Goal: Task Accomplishment & Management: Manage account settings

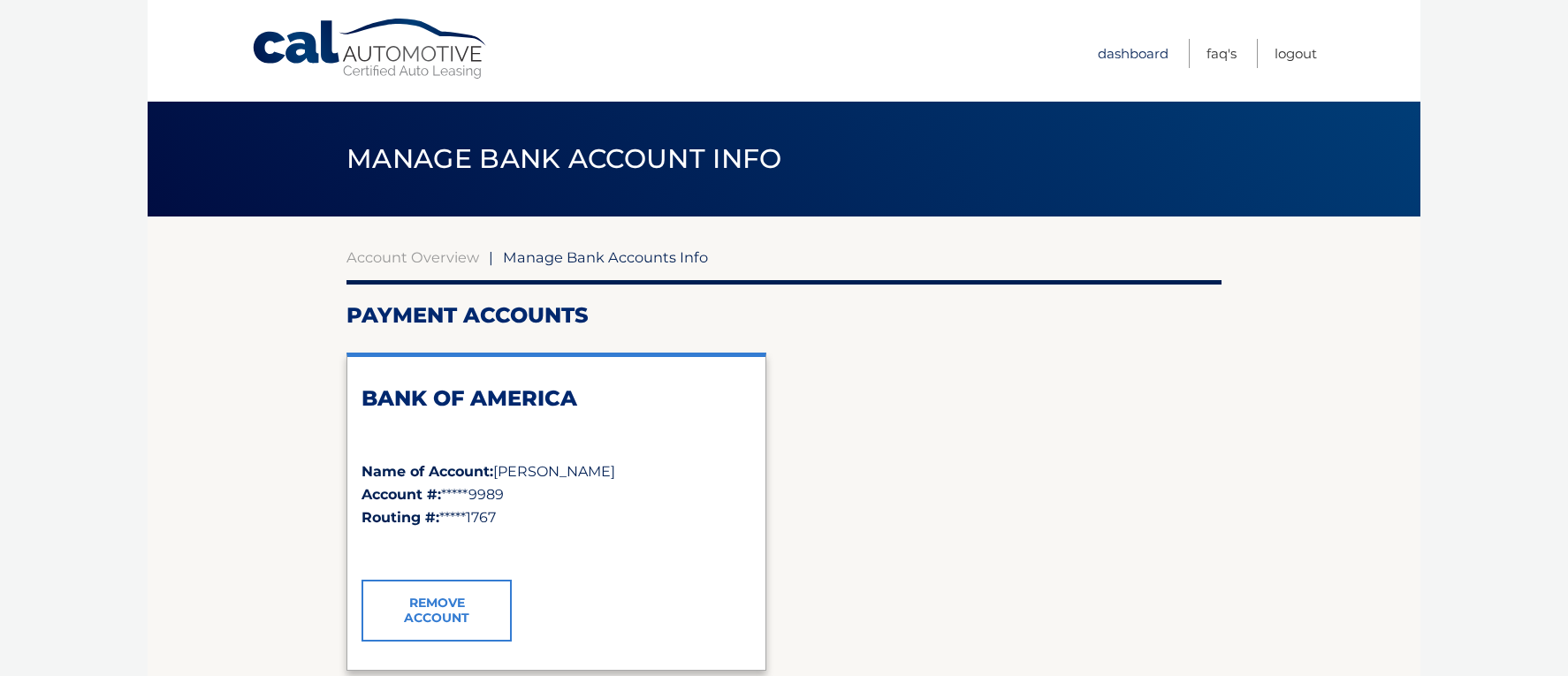
click at [1125, 52] on link "Dashboard" at bounding box center [1134, 53] width 71 height 29
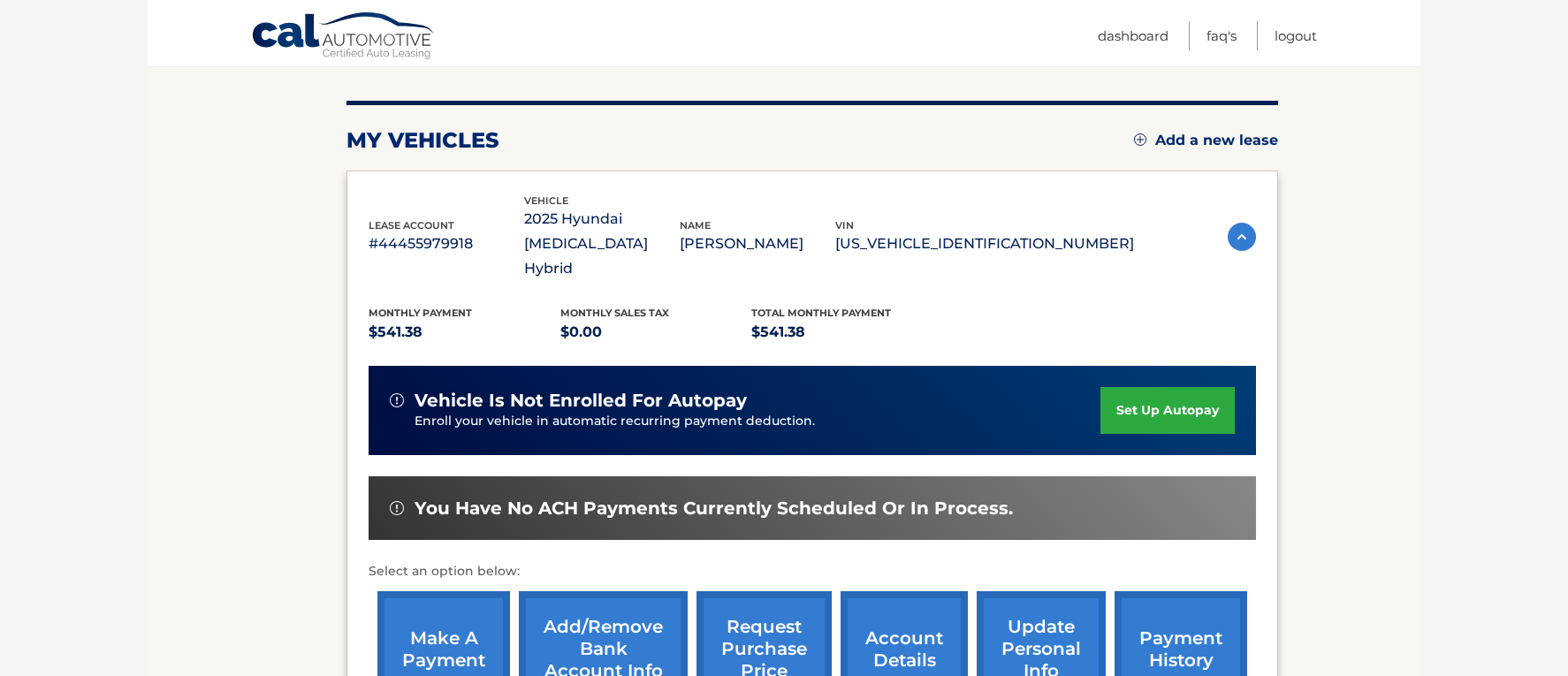
scroll to position [199, 0]
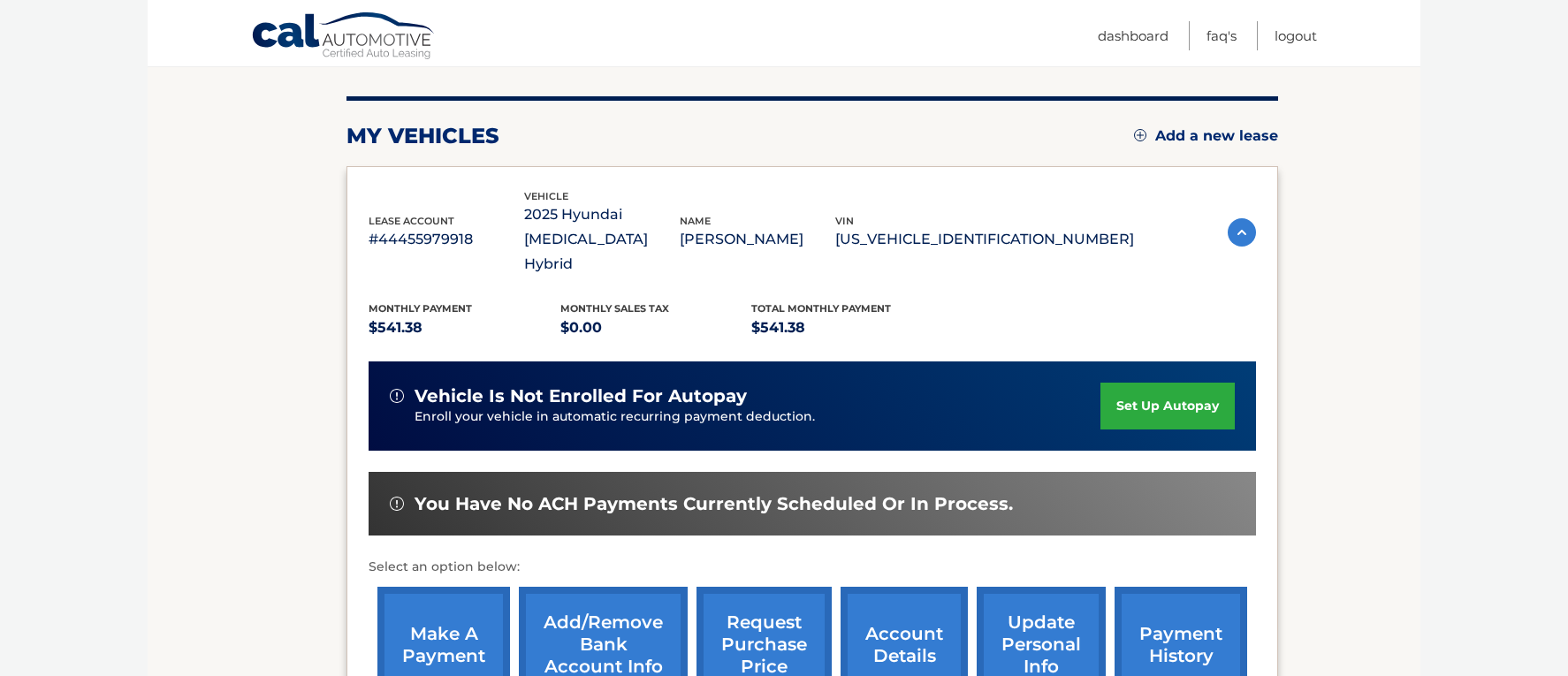
click at [1186, 383] on link "set up autopay" at bounding box center [1168, 406] width 135 height 47
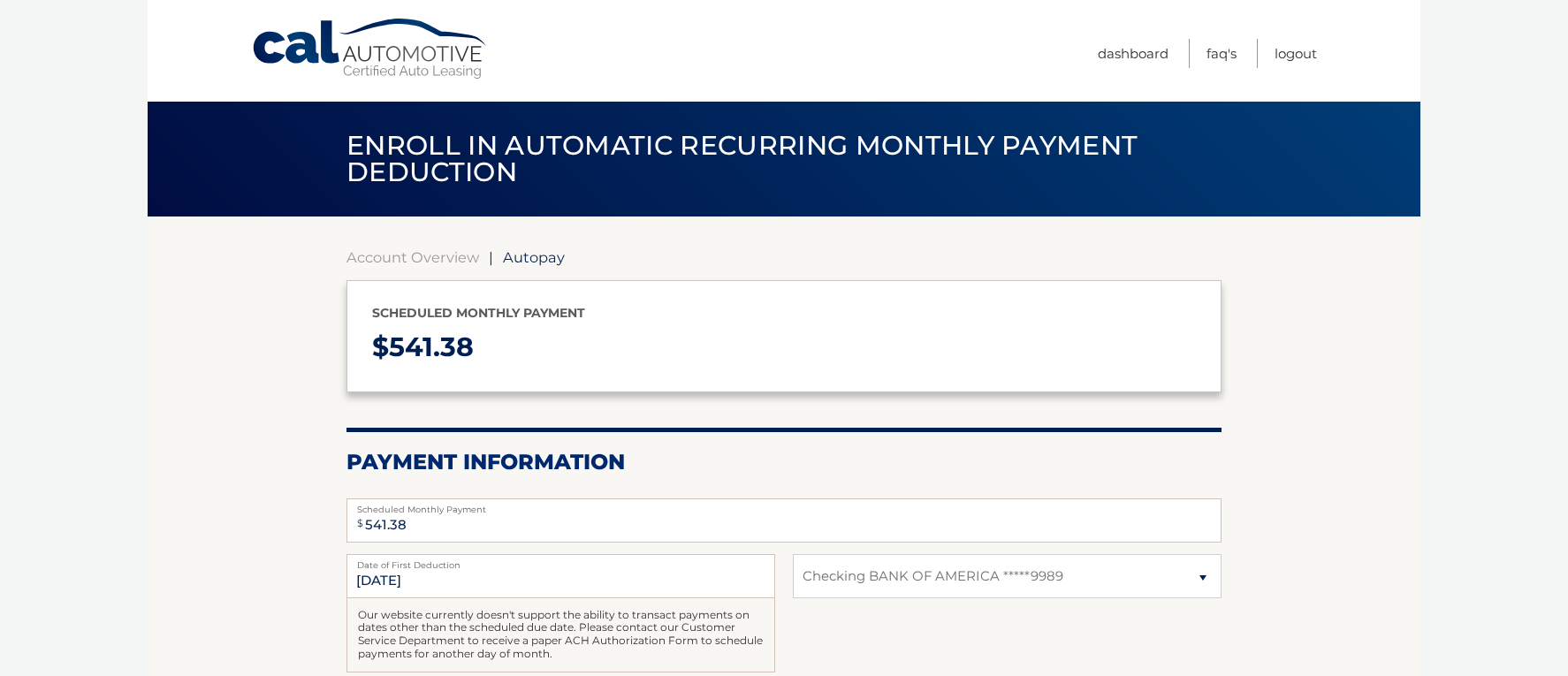
select select "MzMzMDZiNTctODgxYi00MDZlLThhMDEtYzM1N2IyZjU5M2Vm"
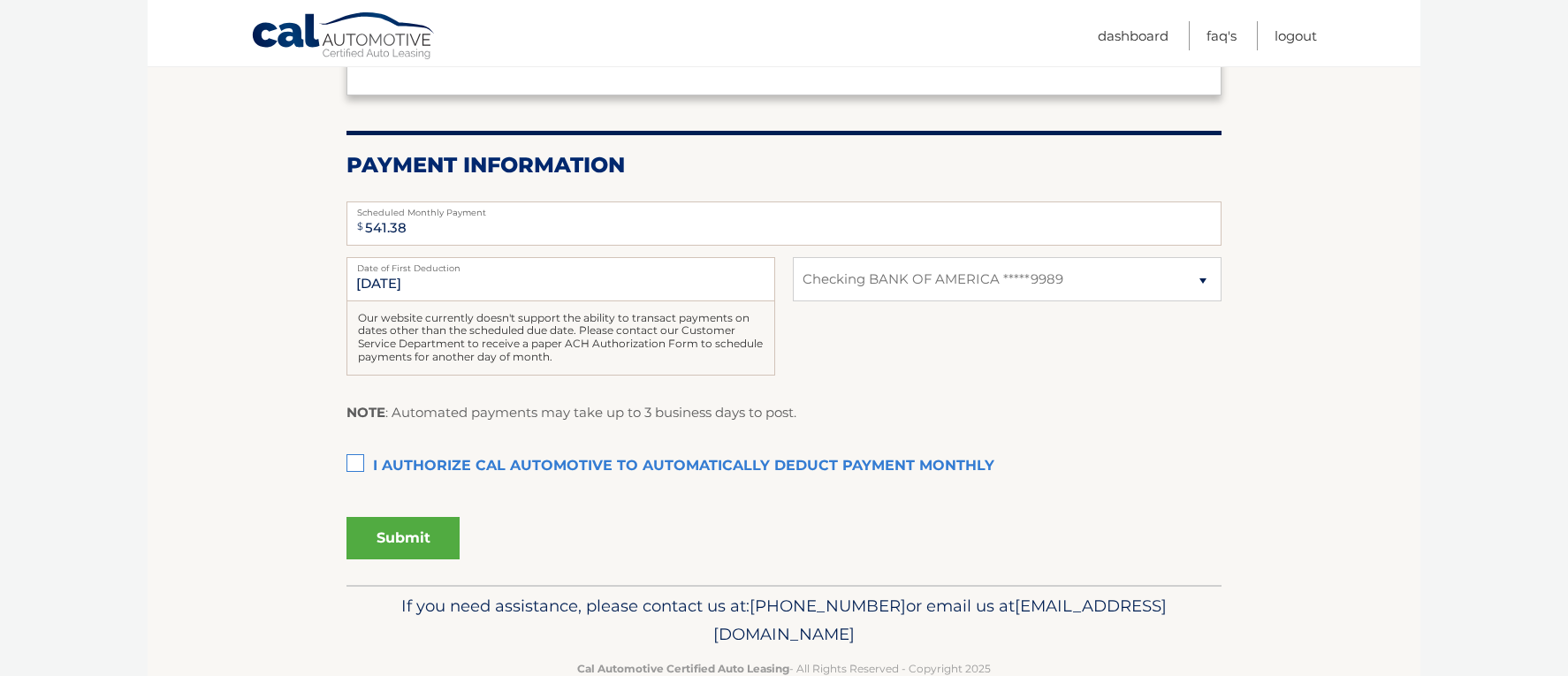
scroll to position [299, 0]
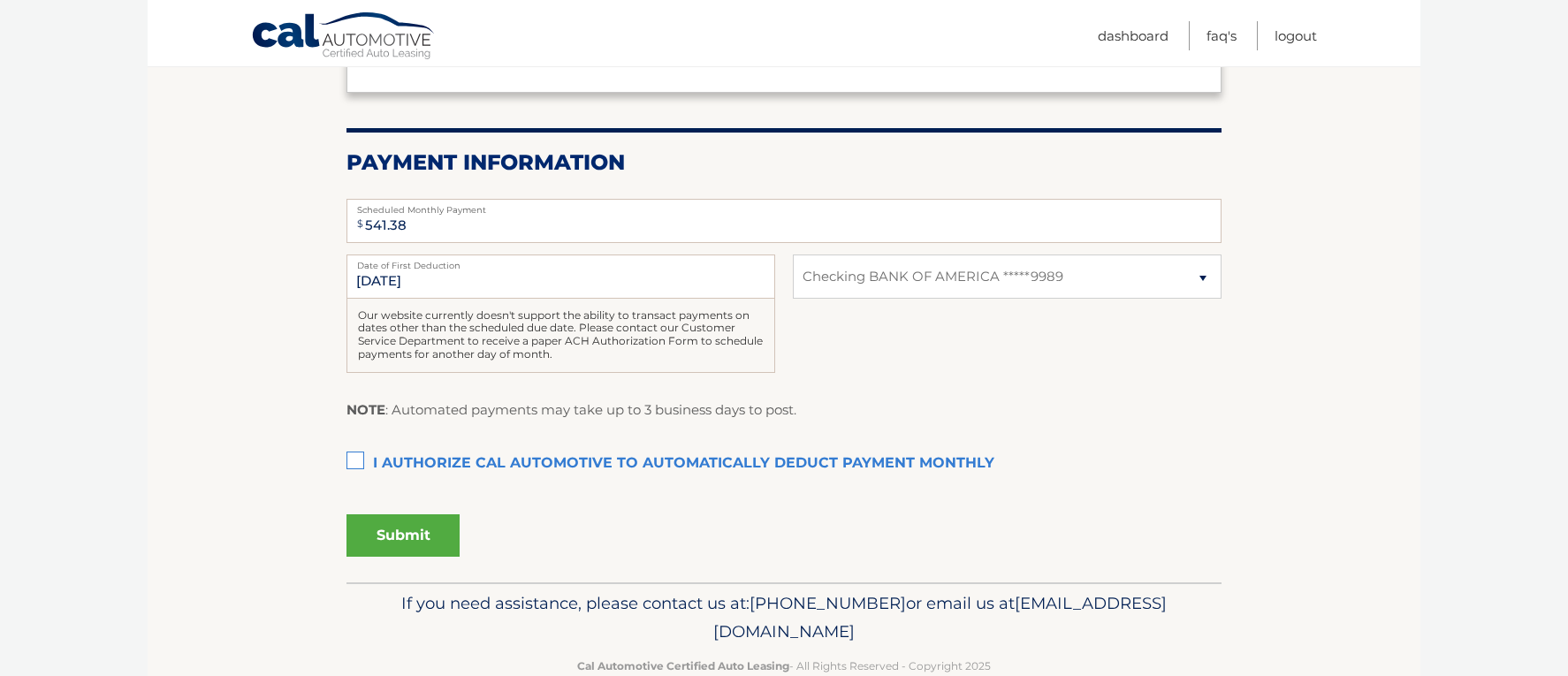
click at [355, 459] on label "I authorize cal automotive to automatically deduct payment monthly This checkbo…" at bounding box center [784, 464] width 875 height 35
click at [0, 0] on input "I authorize cal automotive to automatically deduct payment monthly This checkbo…" at bounding box center [0, 0] width 0 height 0
click at [413, 526] on button "Submit" at bounding box center [403, 535] width 113 height 43
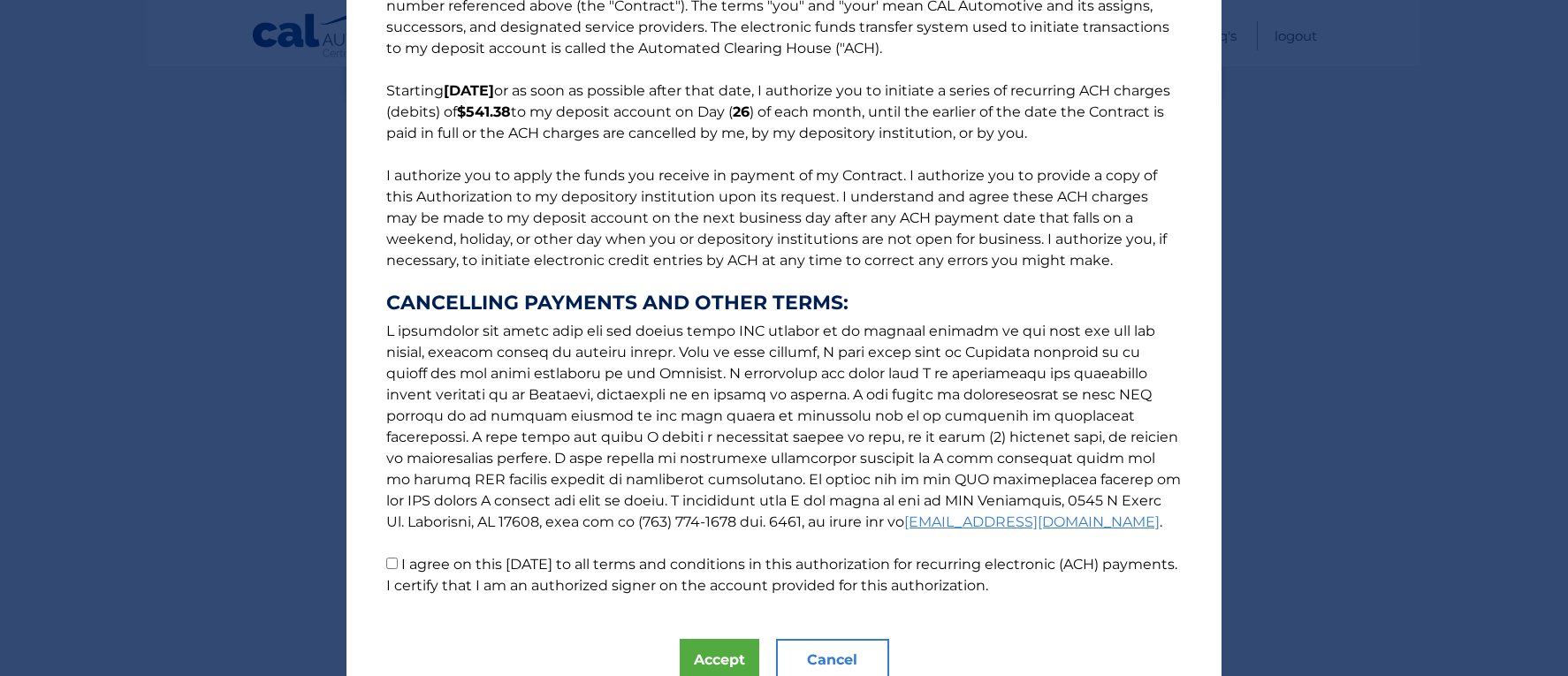
scroll to position [159, 0]
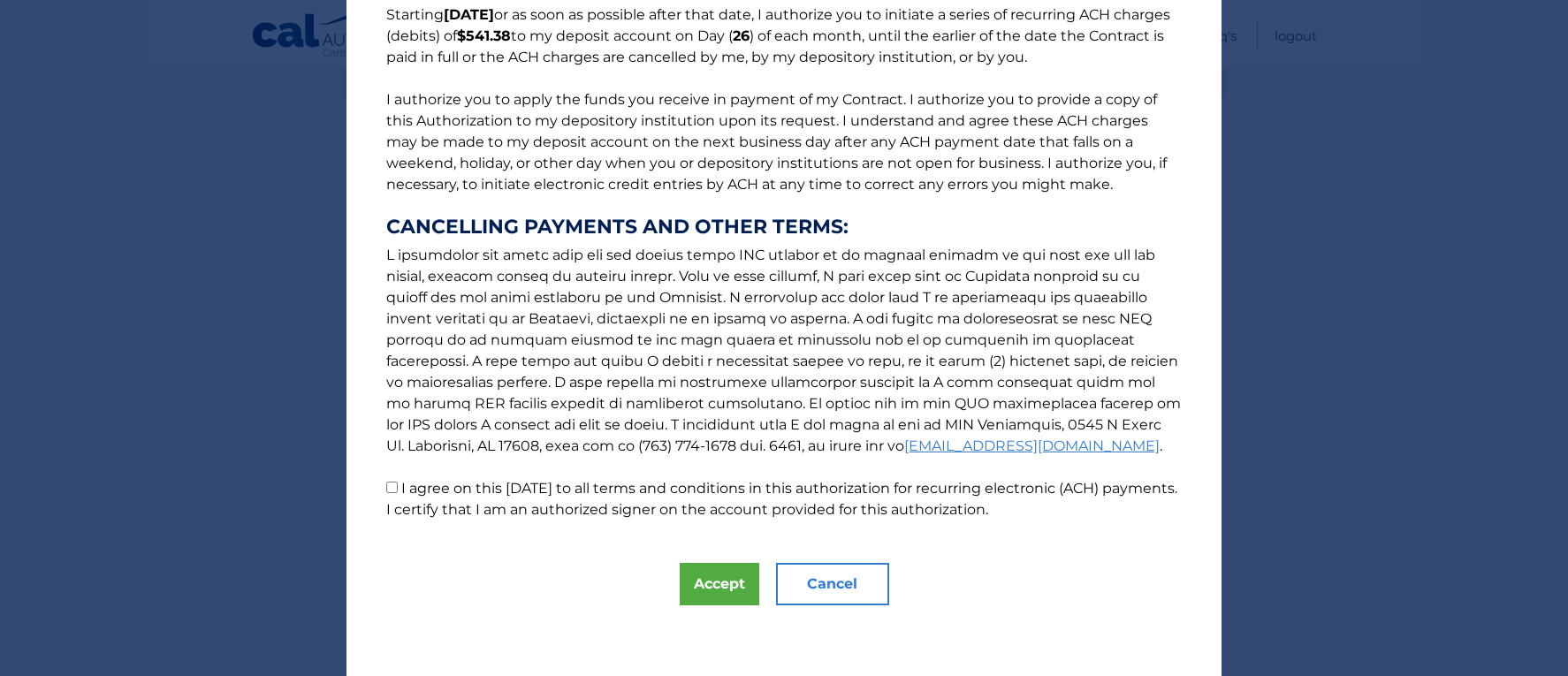
click at [395, 488] on input "I agree on this 09/27/2025 to all terms and conditions in this authorization fo…" at bounding box center [392, 486] width 12 height 12
checkbox input "true"
click at [692, 584] on button "Accept" at bounding box center [720, 584] width 80 height 43
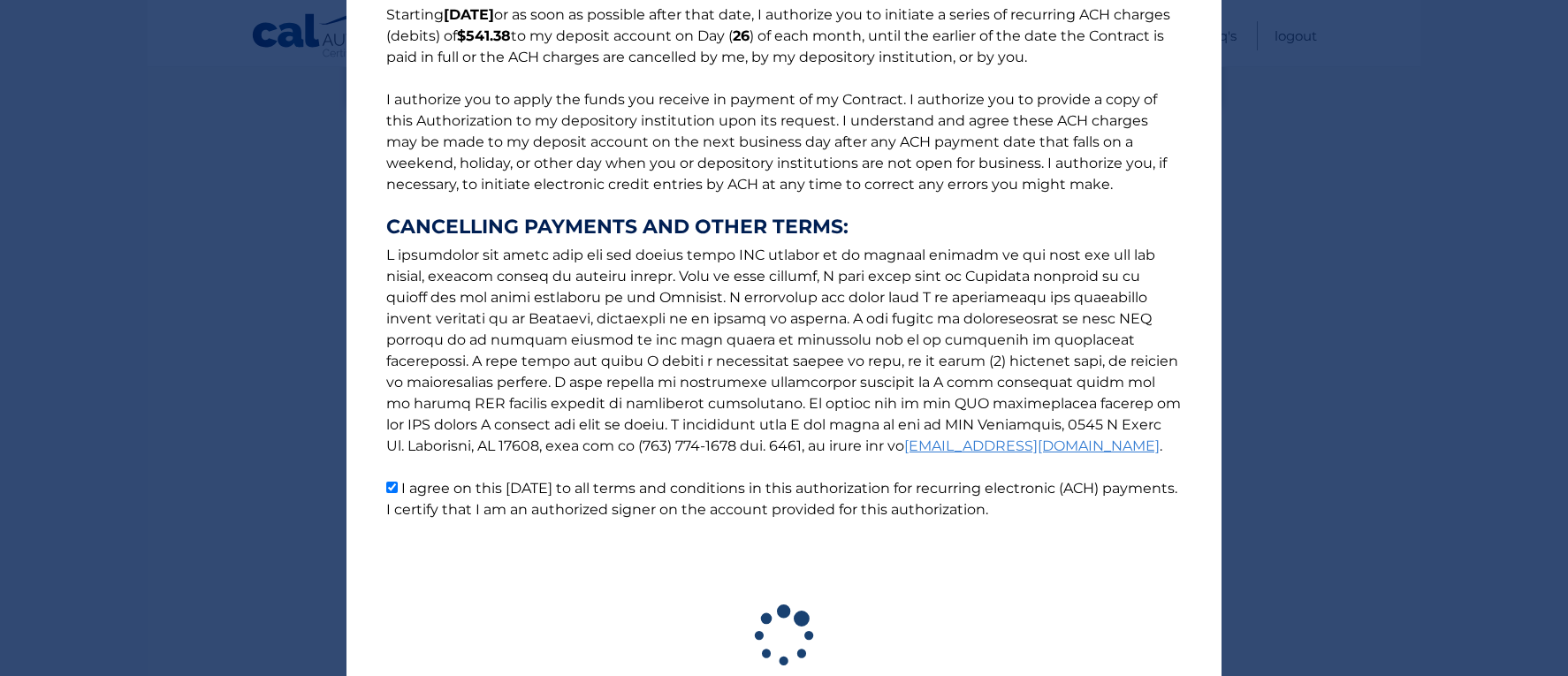
scroll to position [290, 0]
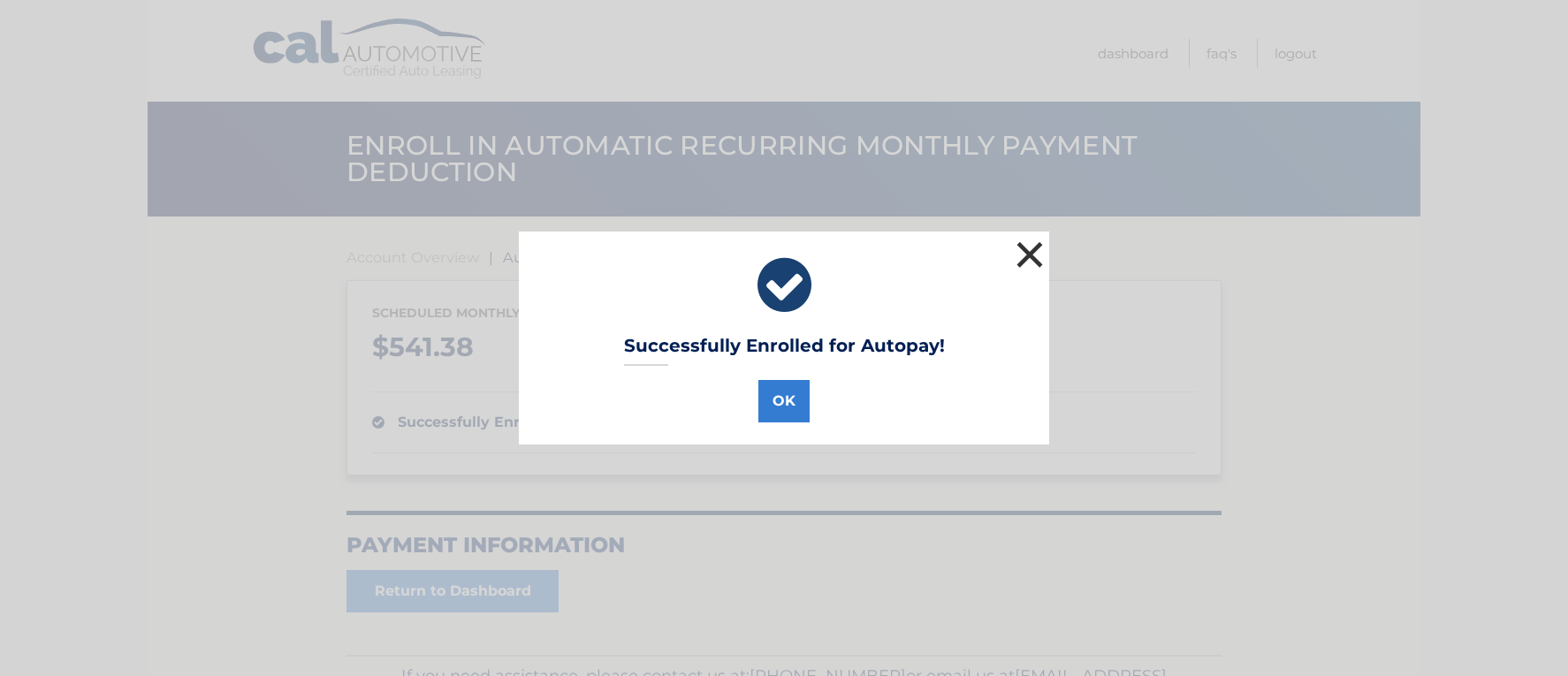
click at [1029, 248] on button "×" at bounding box center [1030, 254] width 35 height 35
